Goal: Navigation & Orientation: Go to known website

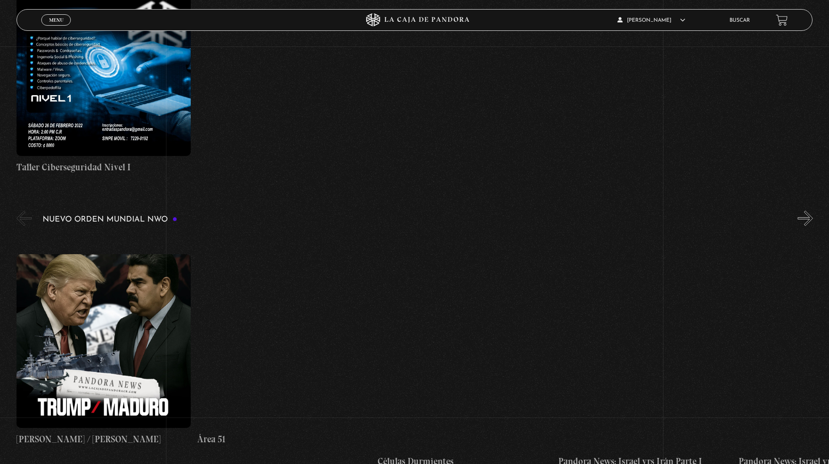
scroll to position [447, 0]
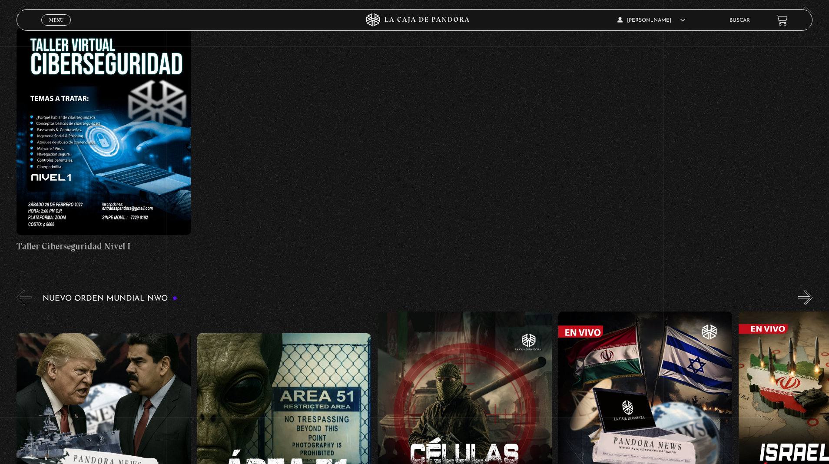
click at [62, 25] on span "Cerrar" at bounding box center [56, 28] width 20 height 6
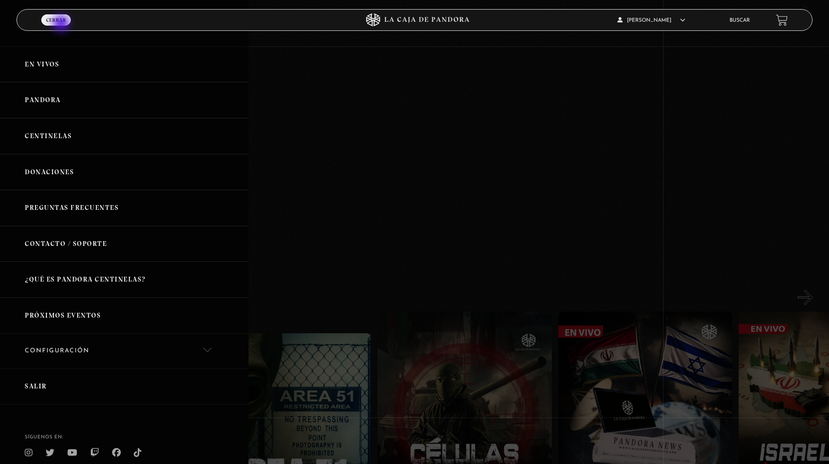
click at [62, 374] on link "Salir" at bounding box center [124, 387] width 249 height 36
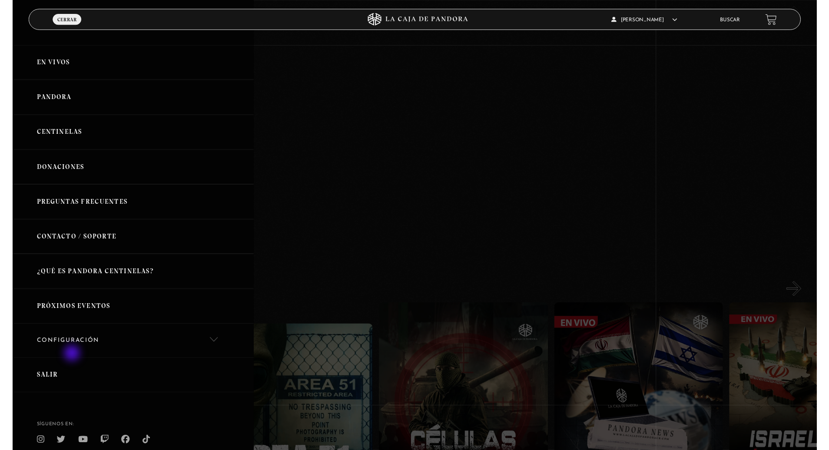
scroll to position [445, 0]
